Goal: Navigation & Orientation: Find specific page/section

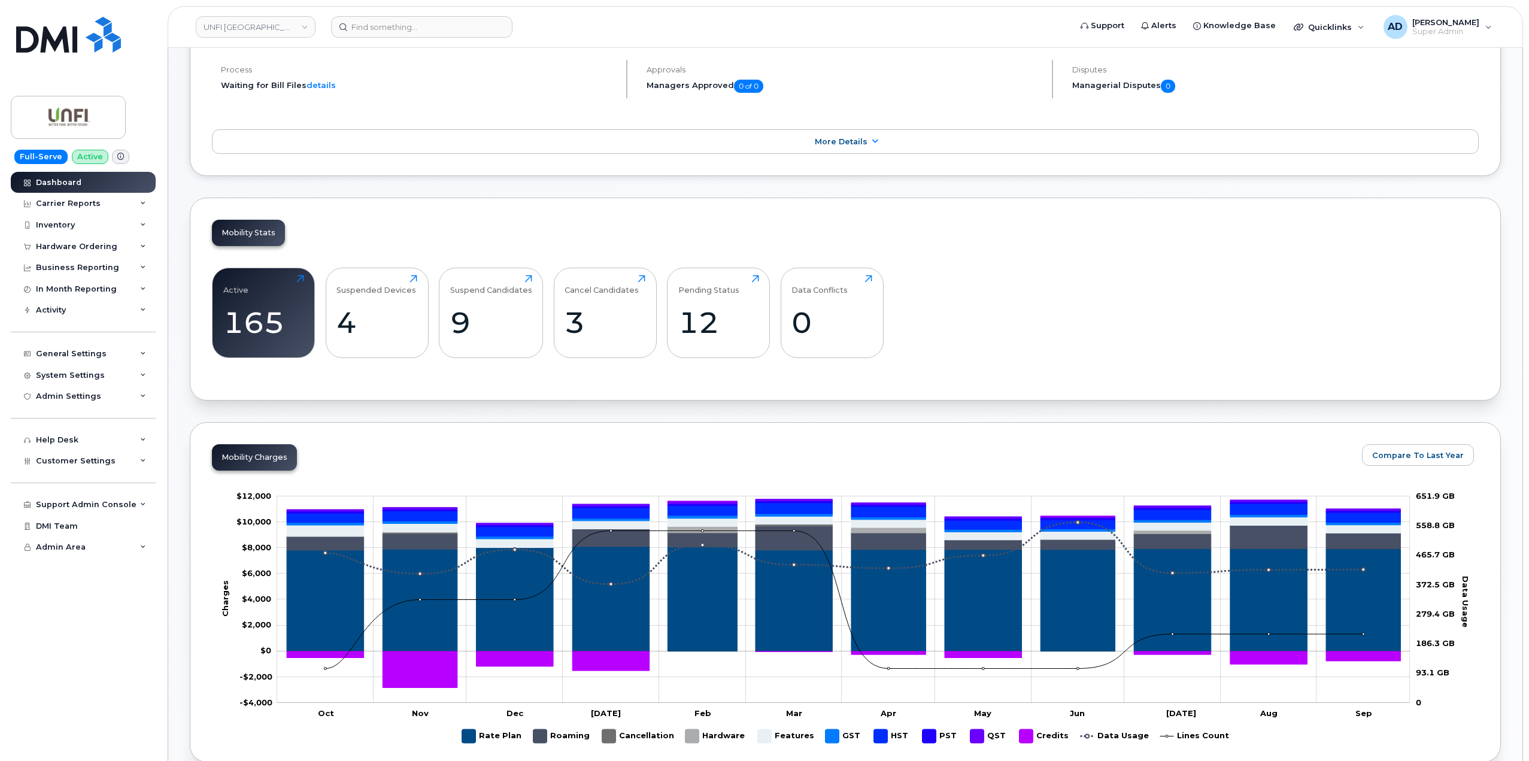
scroll to position [38, 0]
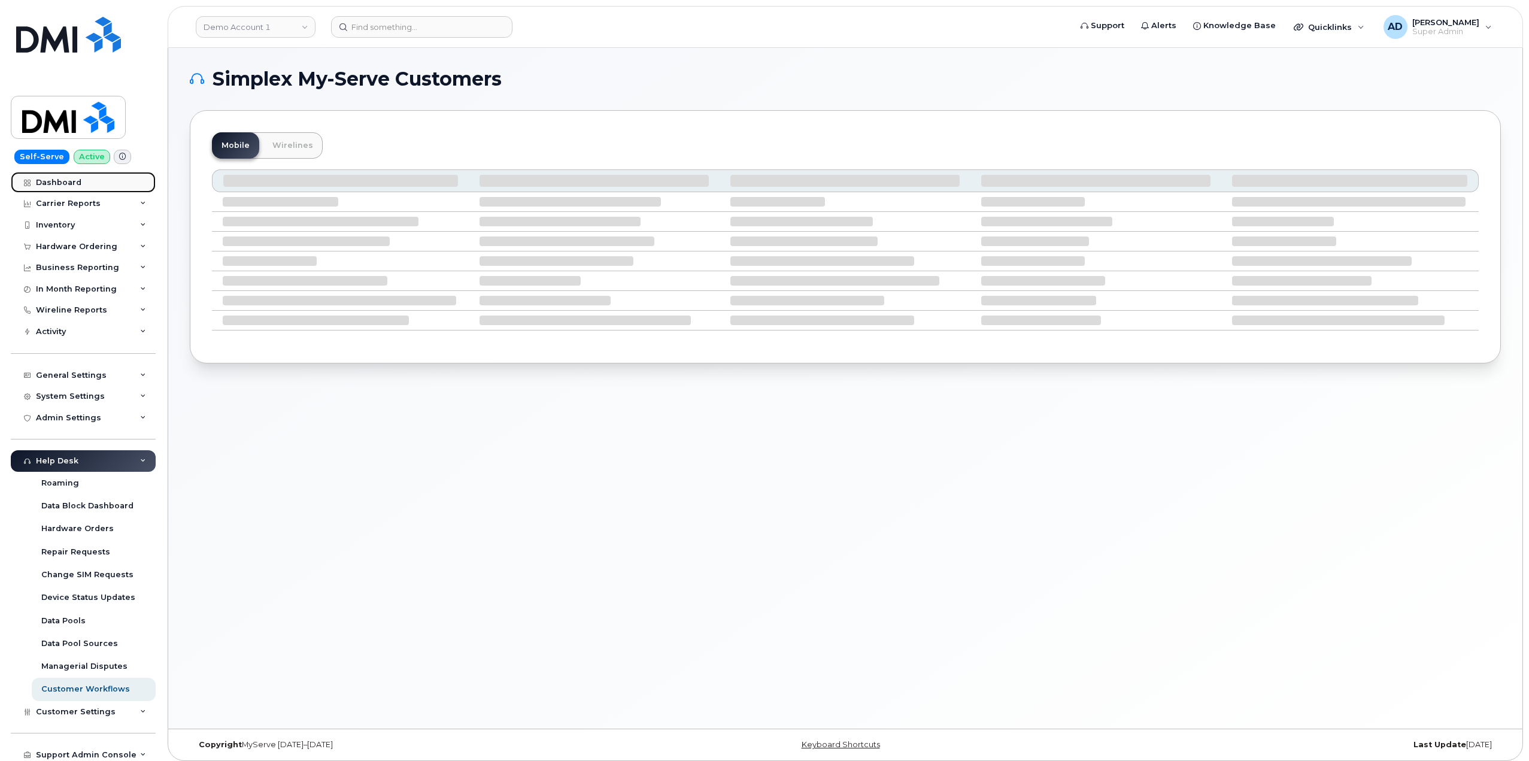
click at [55, 188] on link "Dashboard" at bounding box center [83, 183] width 145 height 22
